Goal: Information Seeking & Learning: Learn about a topic

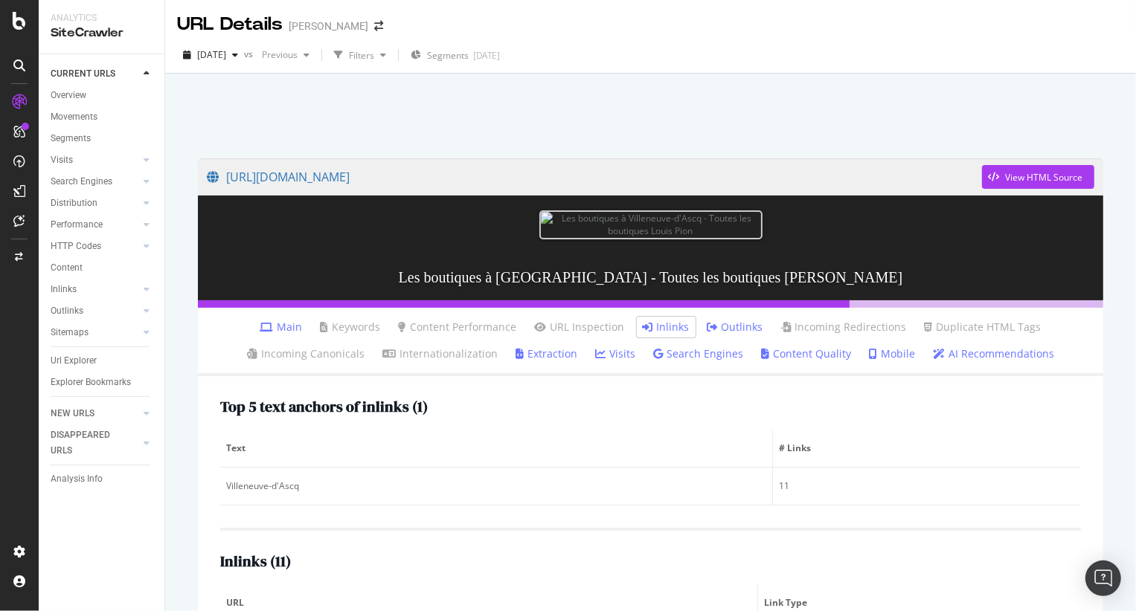
click at [295, 139] on div at bounding box center [650, 111] width 935 height 63
click at [94, 364] on div "Url Explorer" at bounding box center [74, 361] width 46 height 16
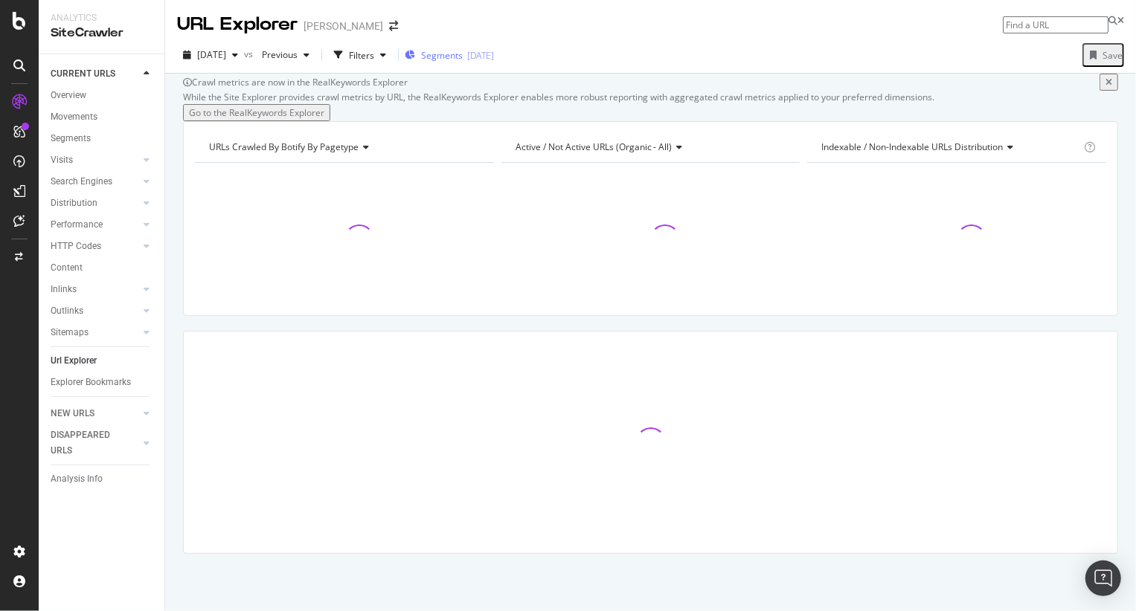
click at [463, 59] on span "Segments" at bounding box center [442, 55] width 42 height 13
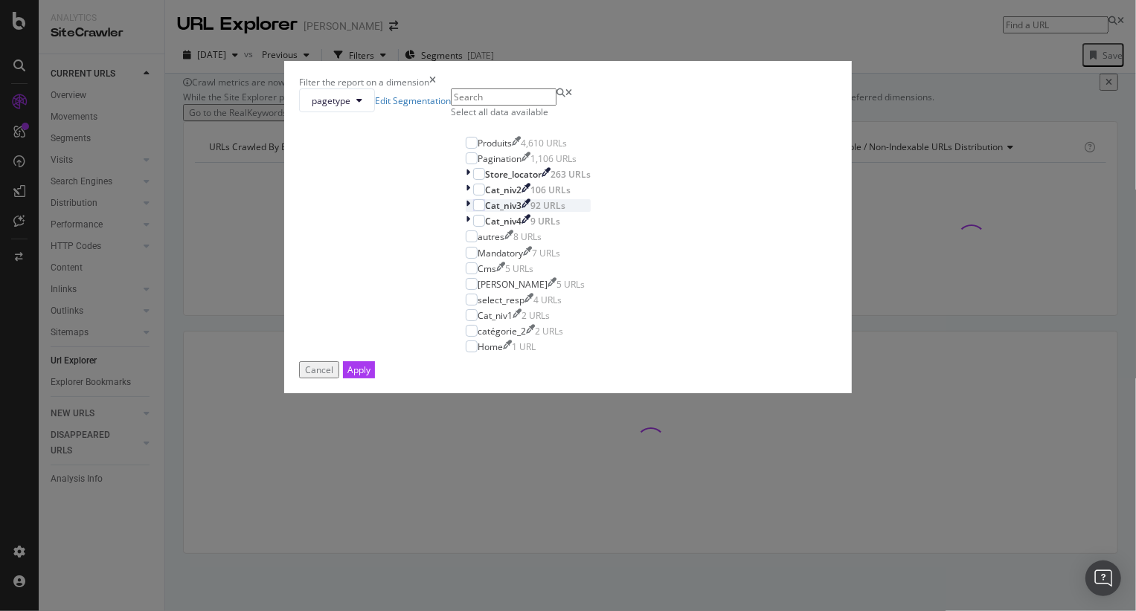
click at [466, 212] on icon "modal" at bounding box center [468, 205] width 4 height 13
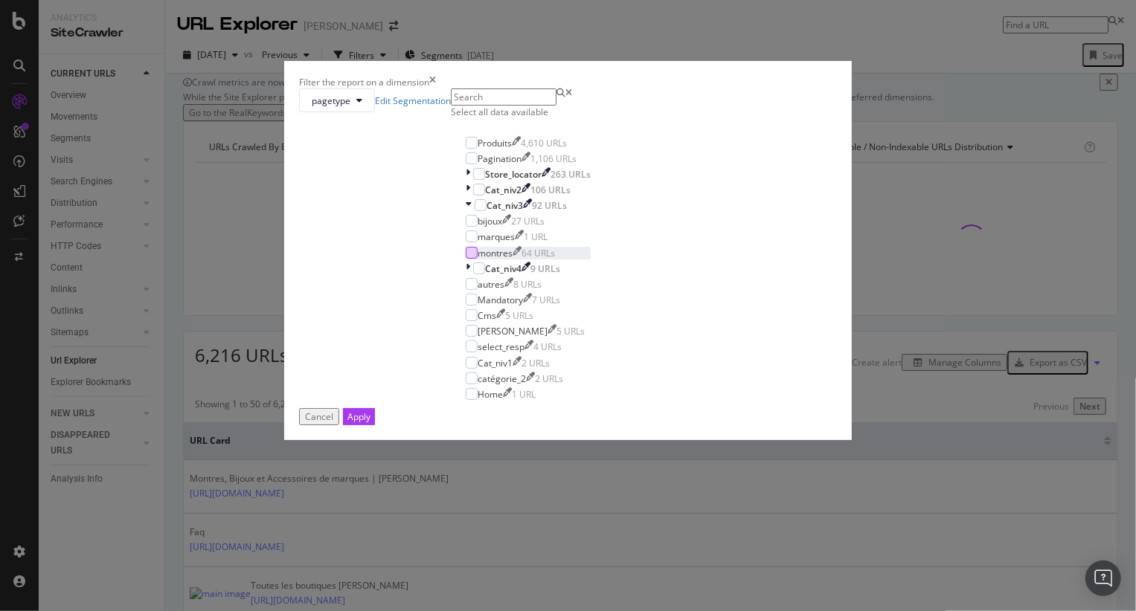
click at [466, 259] on div "modal" at bounding box center [472, 253] width 12 height 12
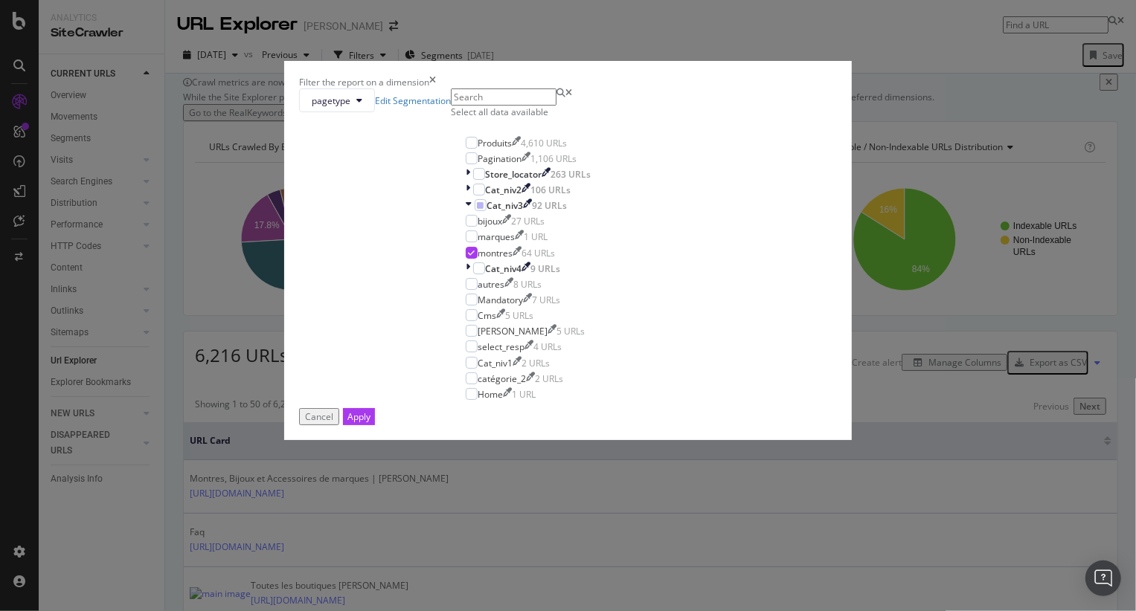
click at [375, 425] on button "Apply" at bounding box center [359, 416] width 32 height 17
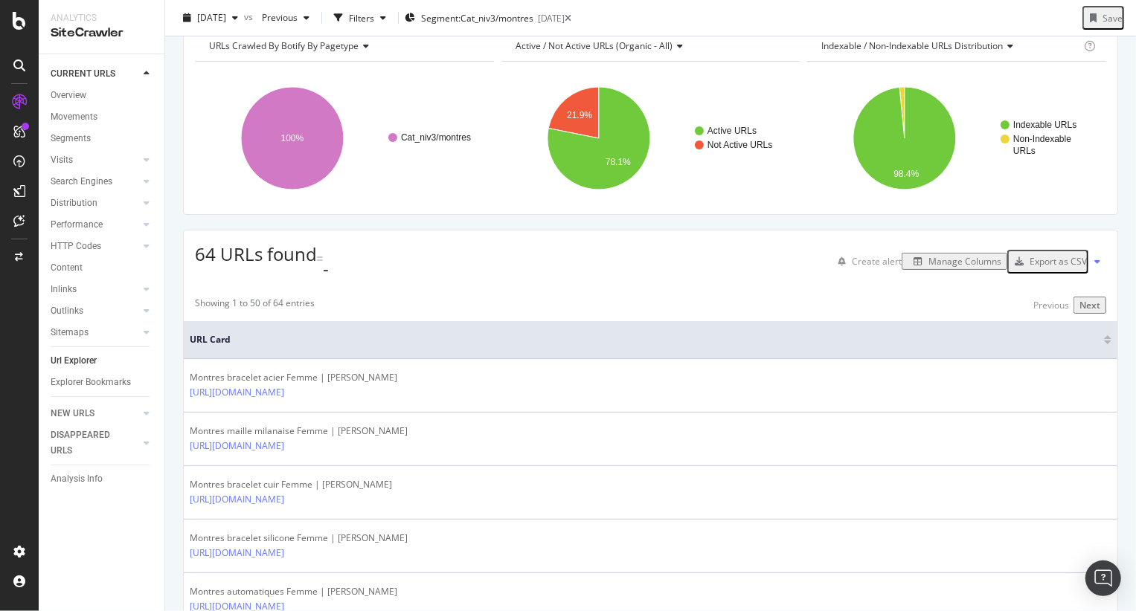
scroll to position [128, 0]
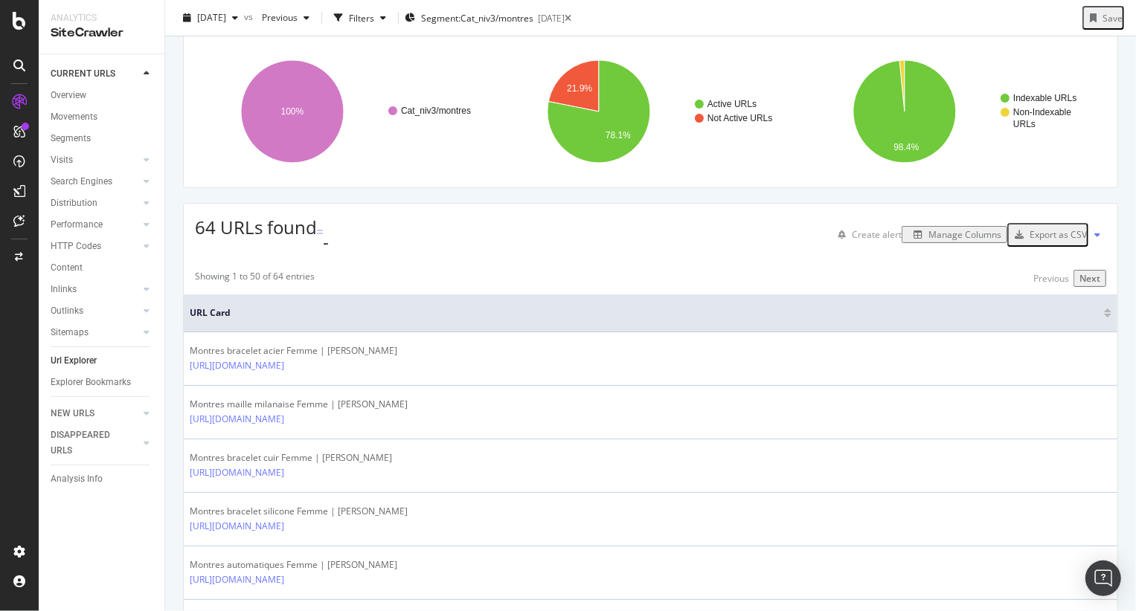
click at [928, 241] on div "Manage Columns" at bounding box center [964, 234] width 73 height 13
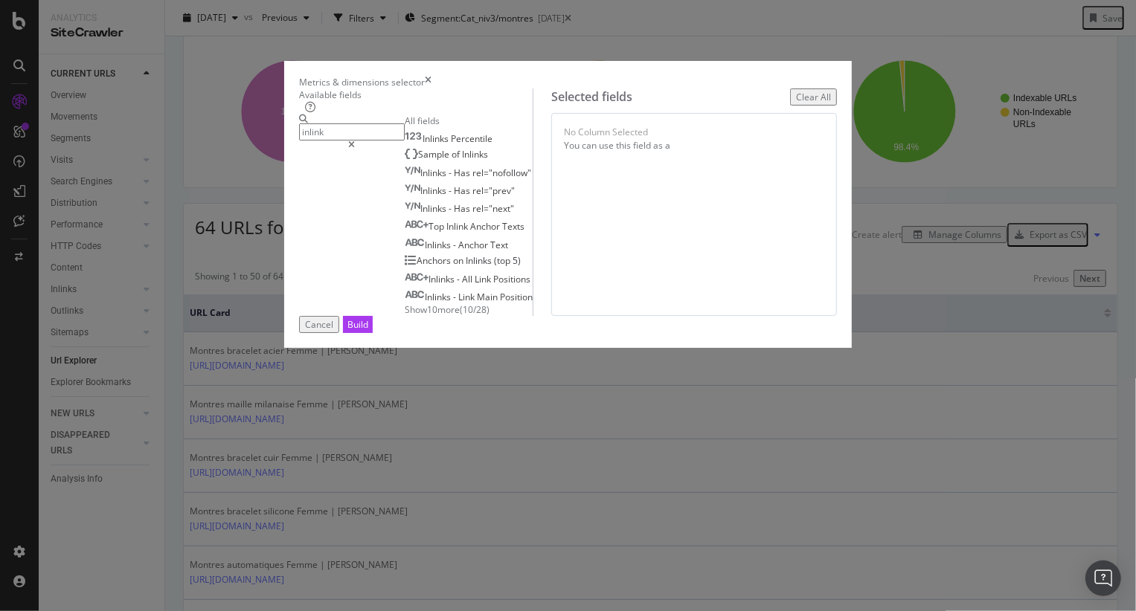
type input "inlink"
click at [405, 316] on span "Show 10 more" at bounding box center [432, 309] width 55 height 13
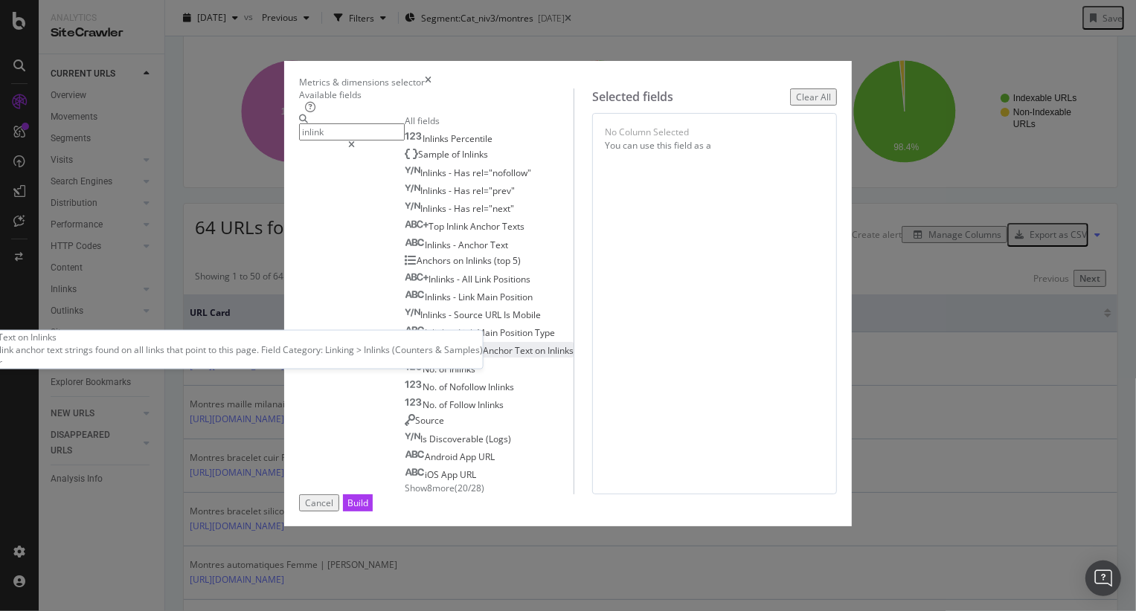
scroll to position [58, 0]
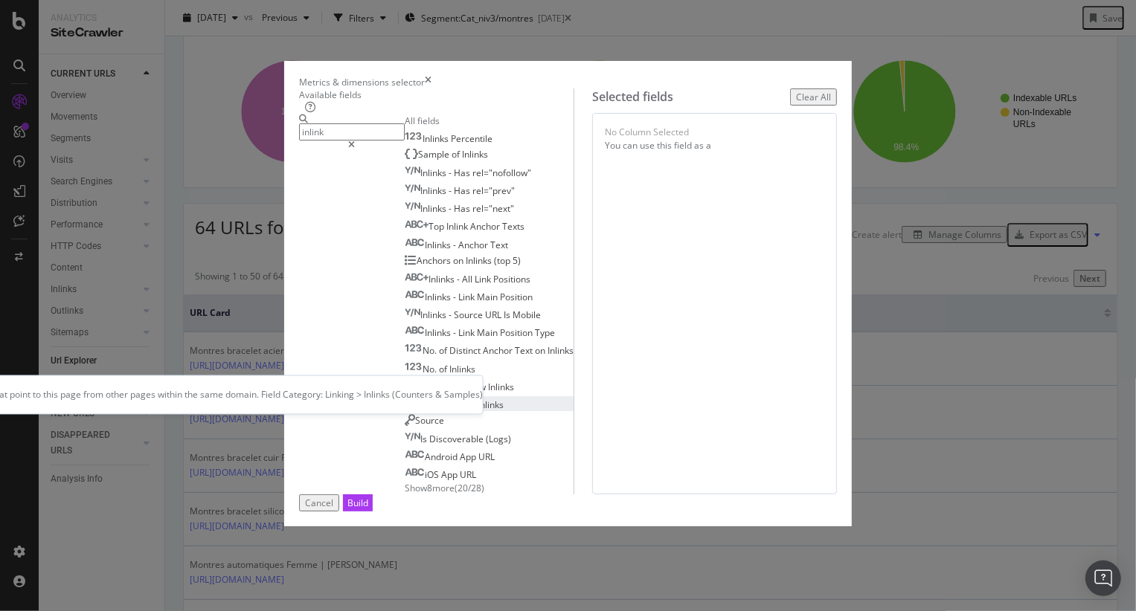
click at [449, 410] on span "Follow" at bounding box center [463, 405] width 28 height 13
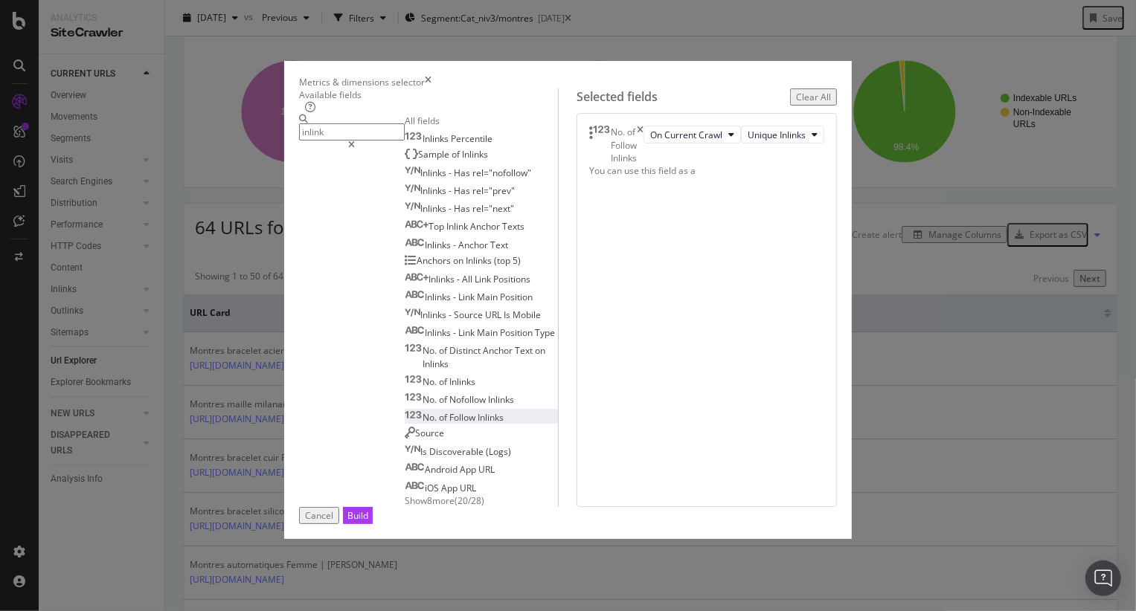
click at [449, 411] on span "Follow" at bounding box center [463, 417] width 28 height 13
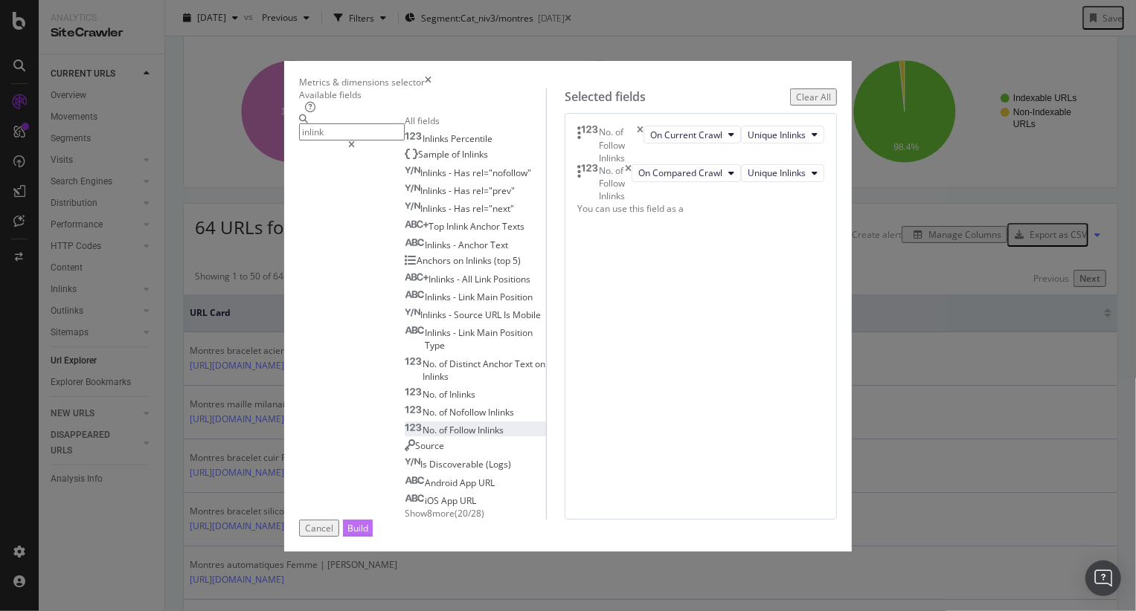
click at [368, 535] on div "Build" at bounding box center [357, 528] width 21 height 13
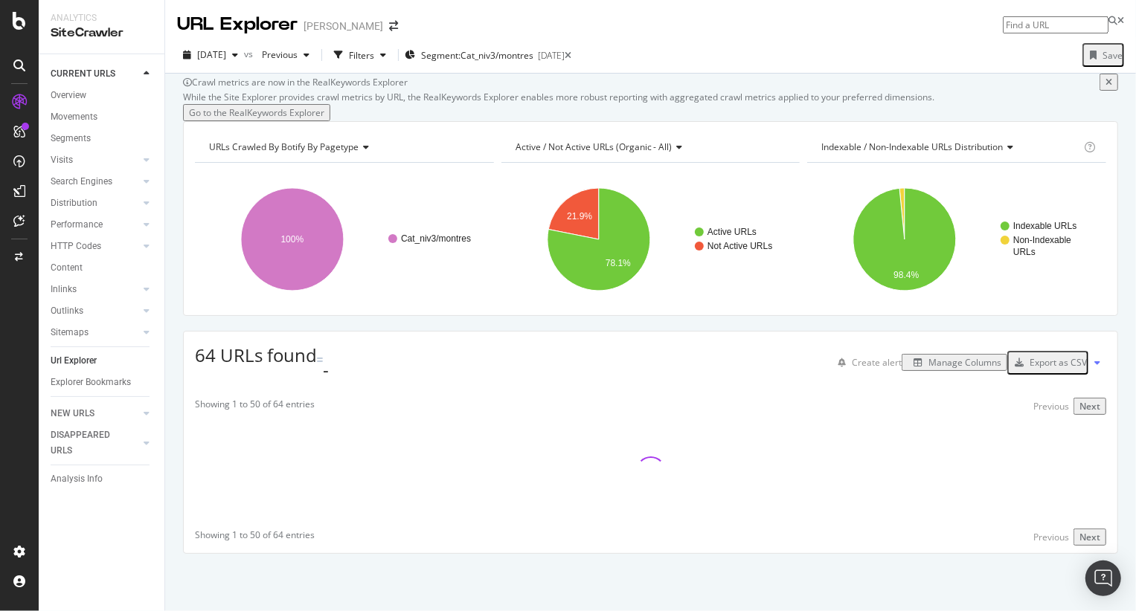
scroll to position [60, 0]
click at [298, 48] on span "Previous" at bounding box center [277, 54] width 42 height 13
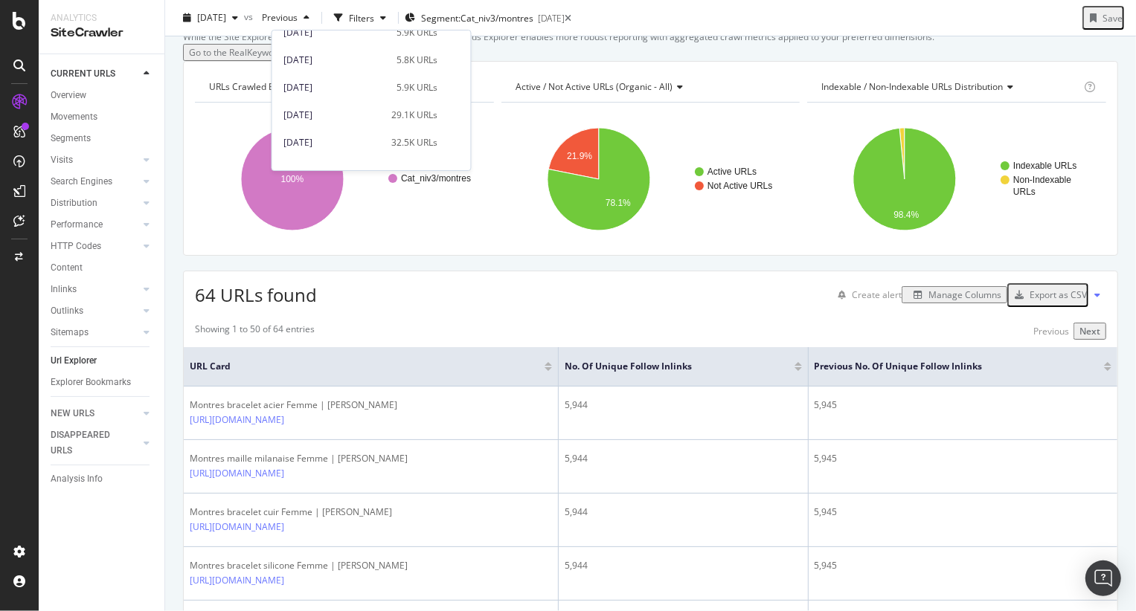
scroll to position [191, 0]
click at [333, 91] on div "[DATE]" at bounding box center [336, 96] width 104 height 13
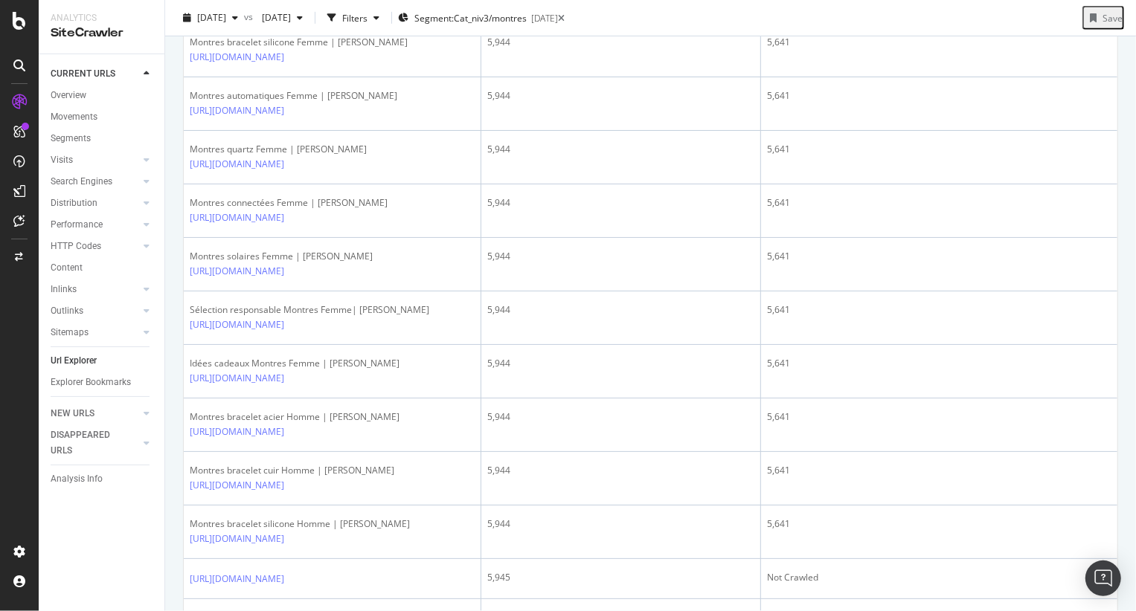
scroll to position [592, 0]
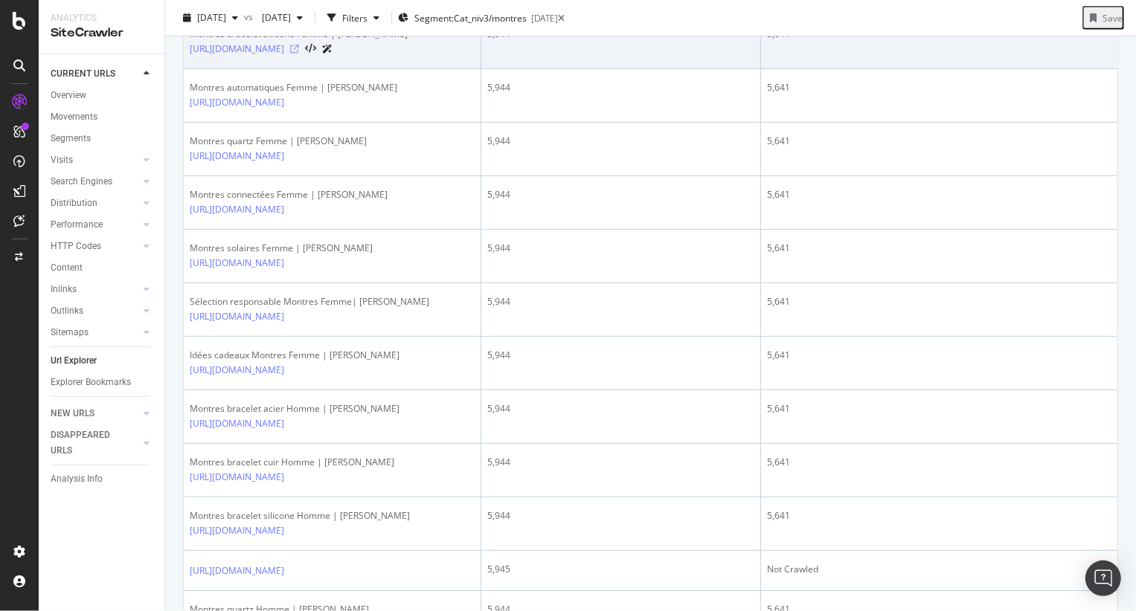
click at [299, 54] on icon at bounding box center [294, 49] width 9 height 9
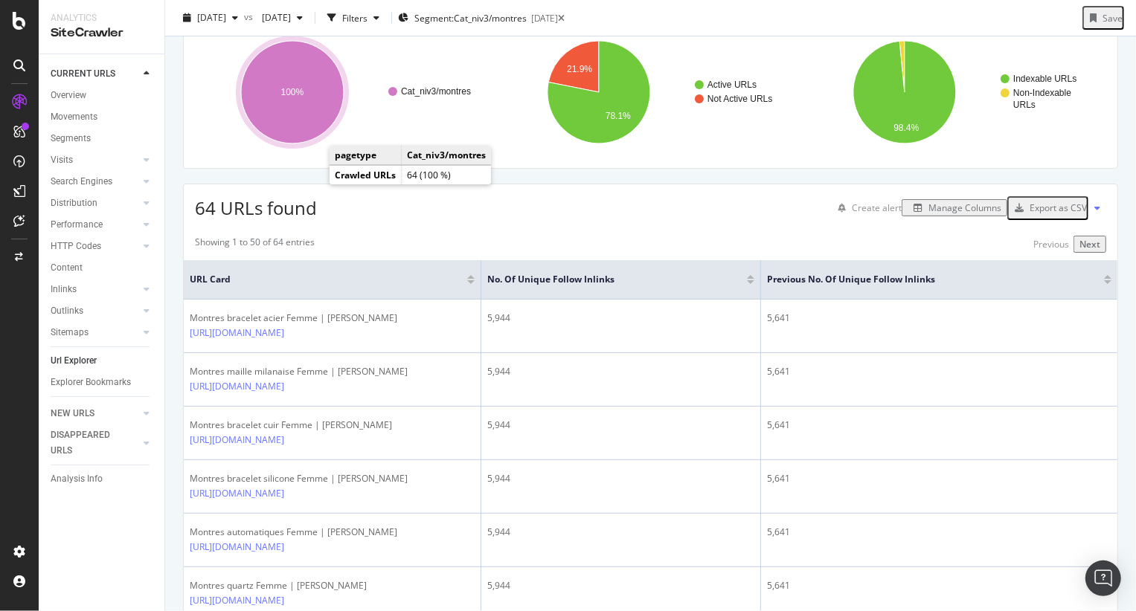
scroll to position [0, 0]
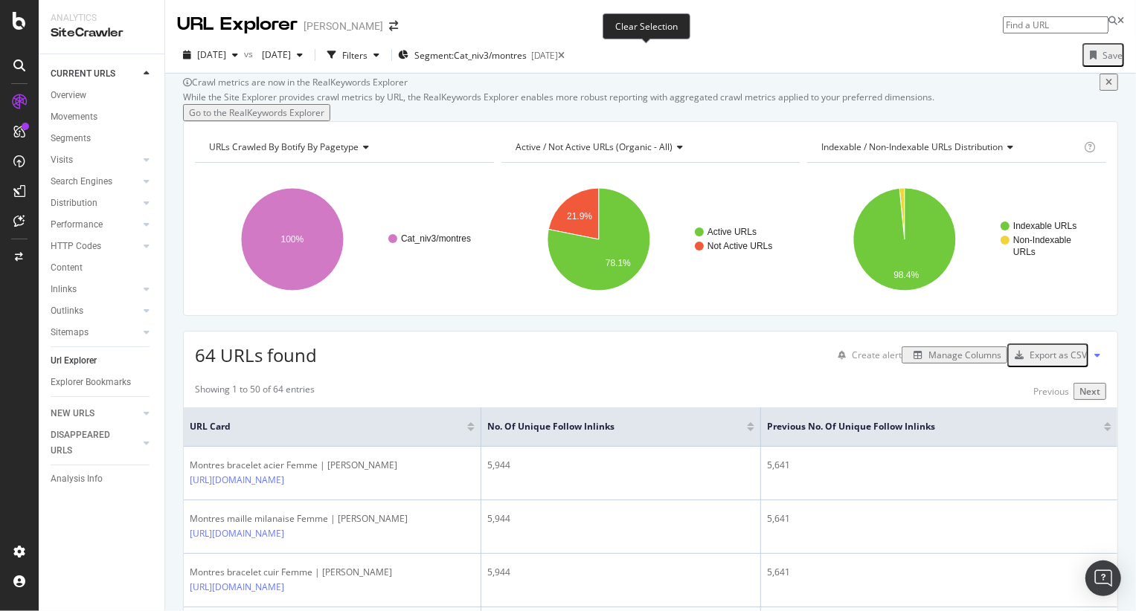
click at [565, 57] on icon at bounding box center [561, 55] width 7 height 9
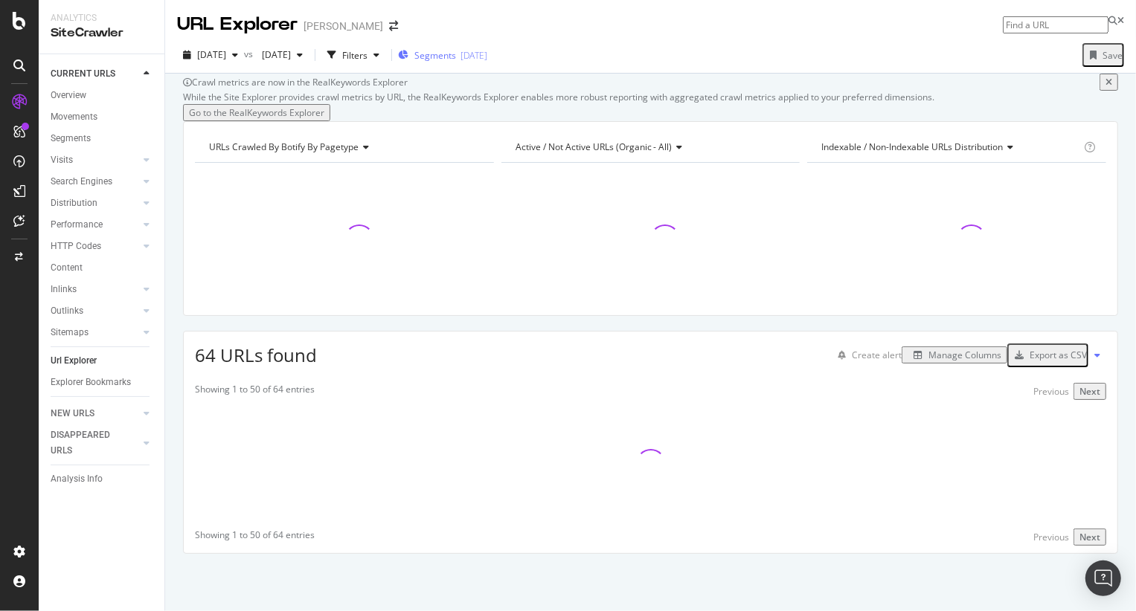
click at [456, 51] on span "Segments" at bounding box center [435, 55] width 42 height 13
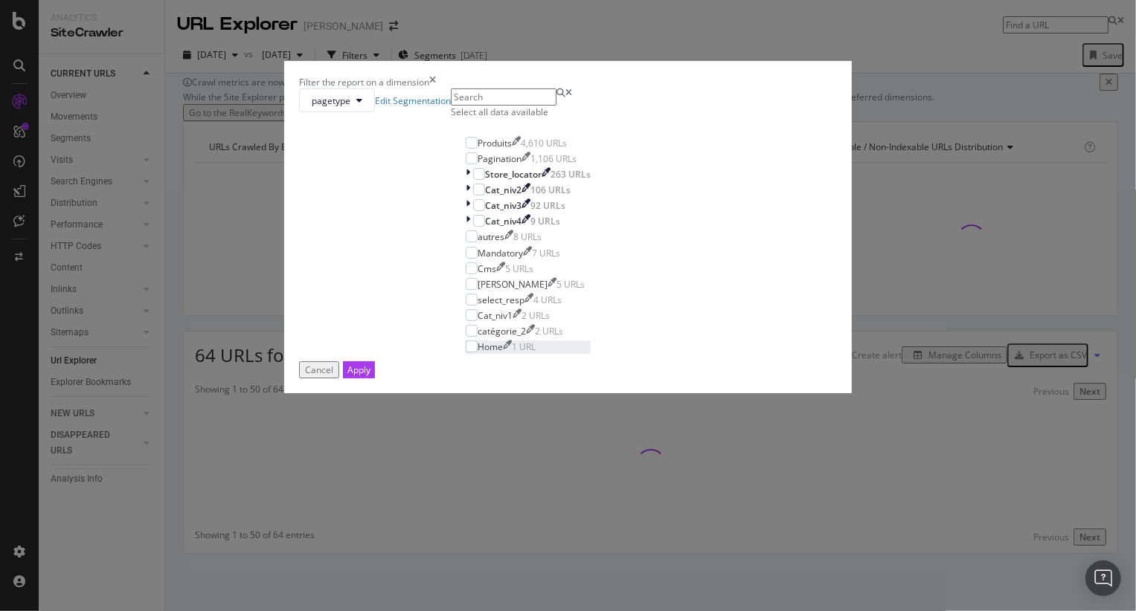
click at [478, 353] on div "Home 1 URL" at bounding box center [507, 347] width 58 height 13
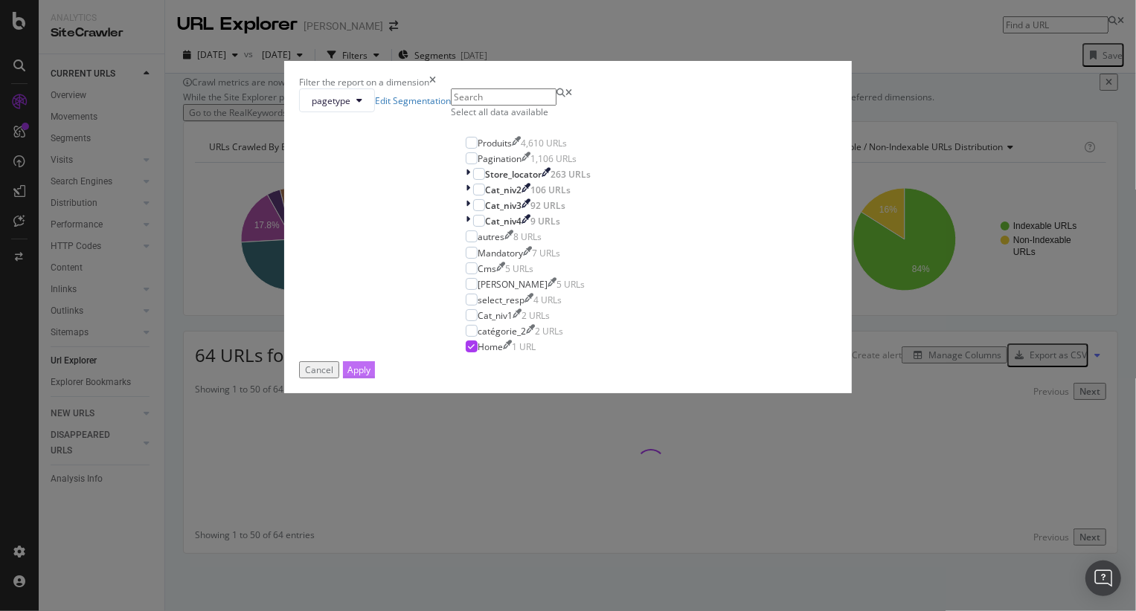
click at [370, 376] on div "Apply" at bounding box center [358, 370] width 23 height 13
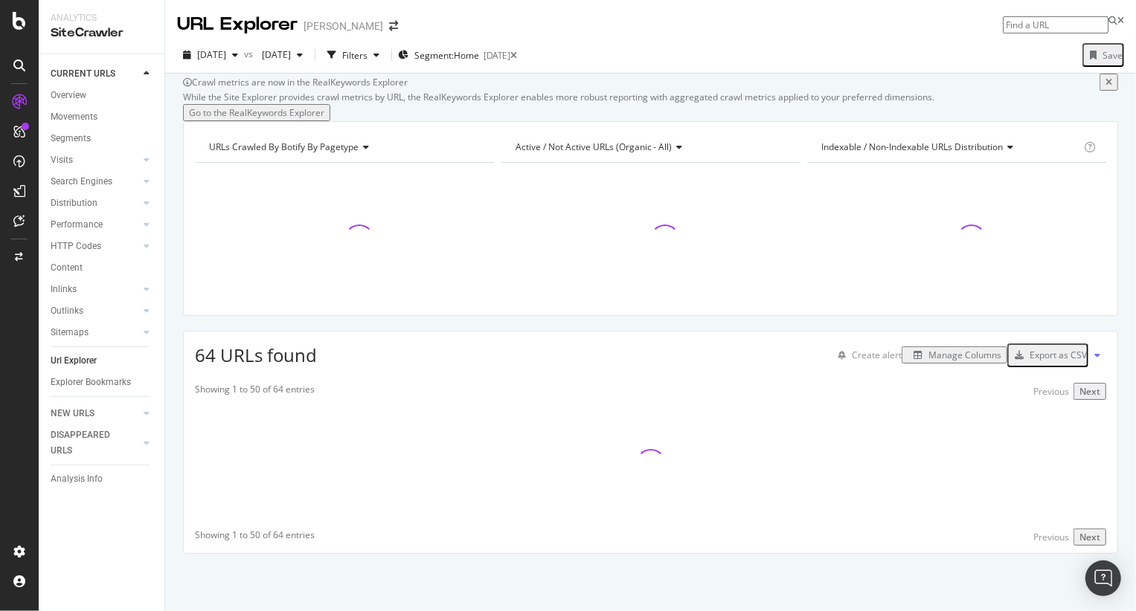
click at [937, 362] on div "Manage Columns" at bounding box center [964, 355] width 73 height 13
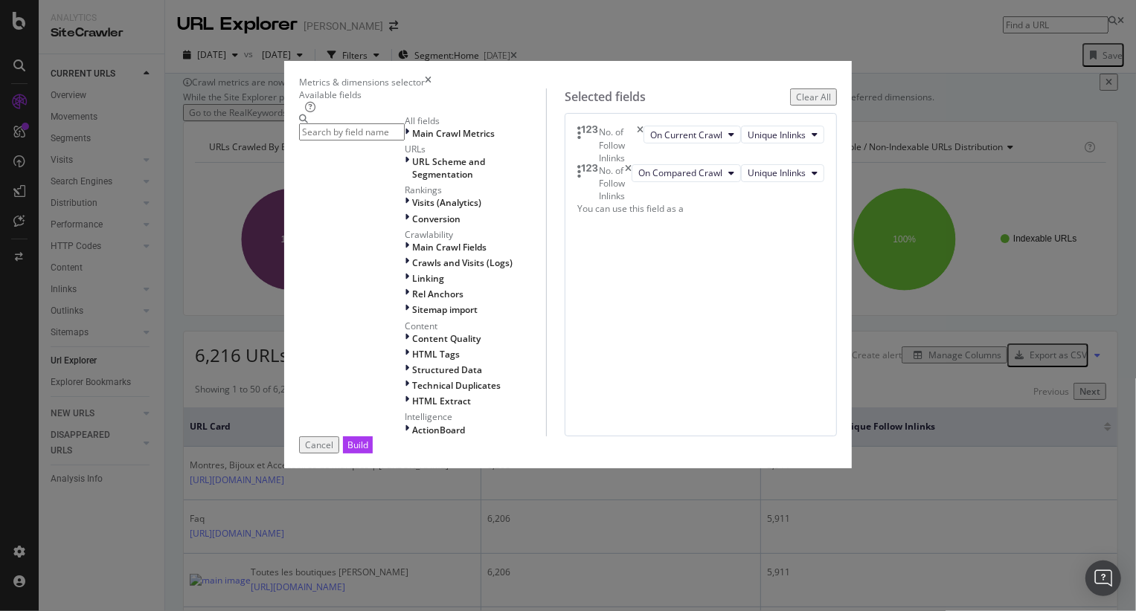
click at [398, 132] on input "modal" at bounding box center [352, 131] width 106 height 17
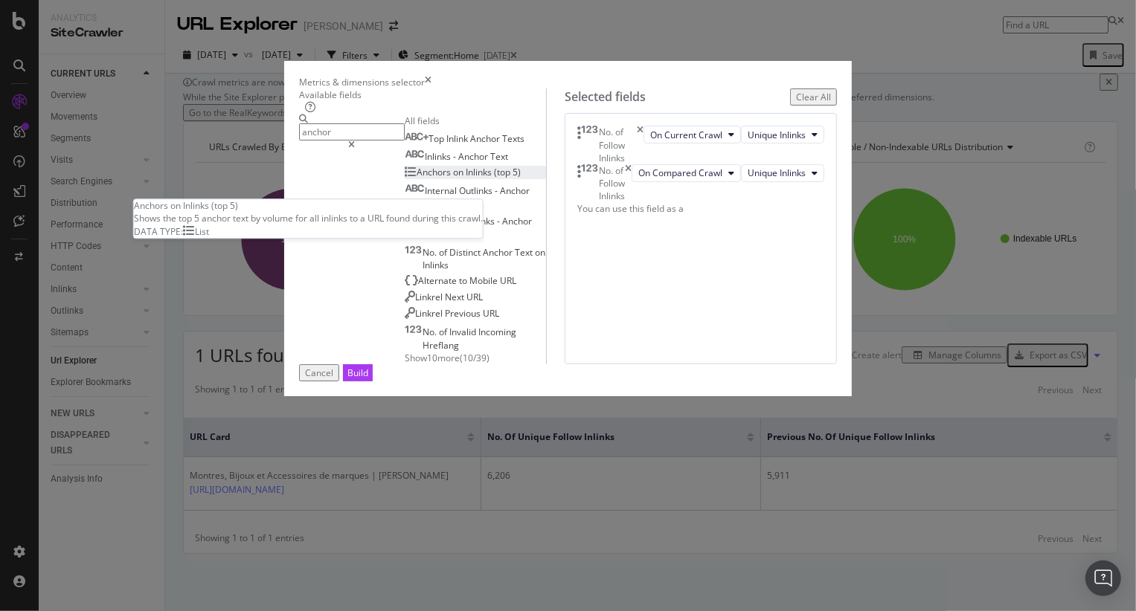
type input "anchor"
click at [466, 179] on span "Inlinks" at bounding box center [480, 172] width 28 height 13
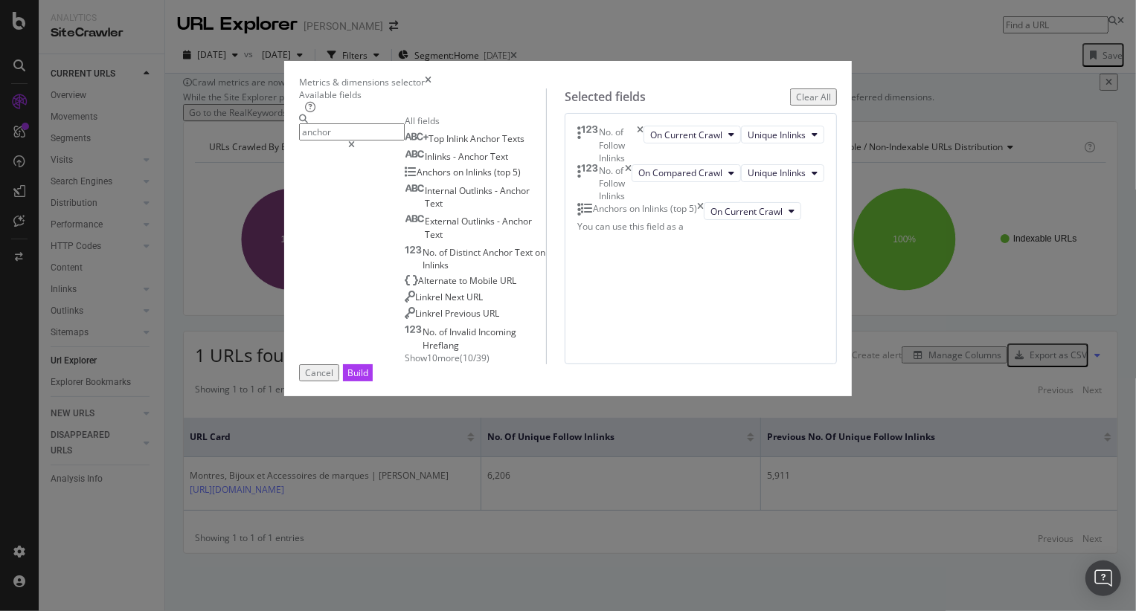
drag, startPoint x: 327, startPoint y: 234, endPoint x: 688, endPoint y: 208, distance: 362.5
click at [417, 179] on span "Anchors" at bounding box center [435, 172] width 36 height 13
click at [643, 149] on icon "times" at bounding box center [640, 145] width 7 height 38
click at [632, 149] on icon "times" at bounding box center [628, 145] width 7 height 38
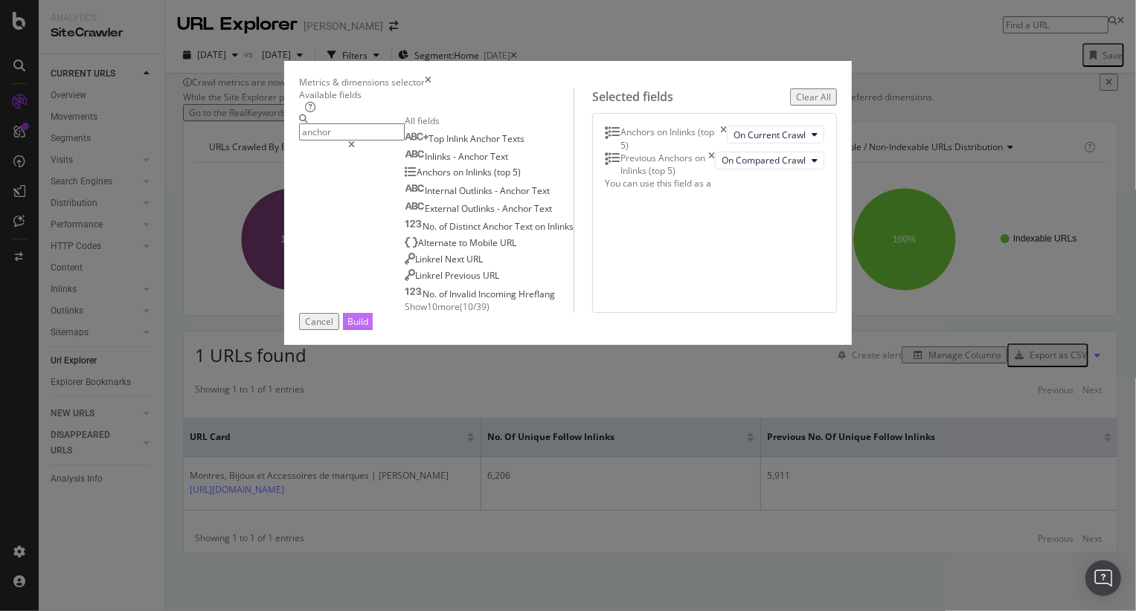
click at [368, 328] on div "Build" at bounding box center [357, 321] width 21 height 13
